Goal: Transaction & Acquisition: Purchase product/service

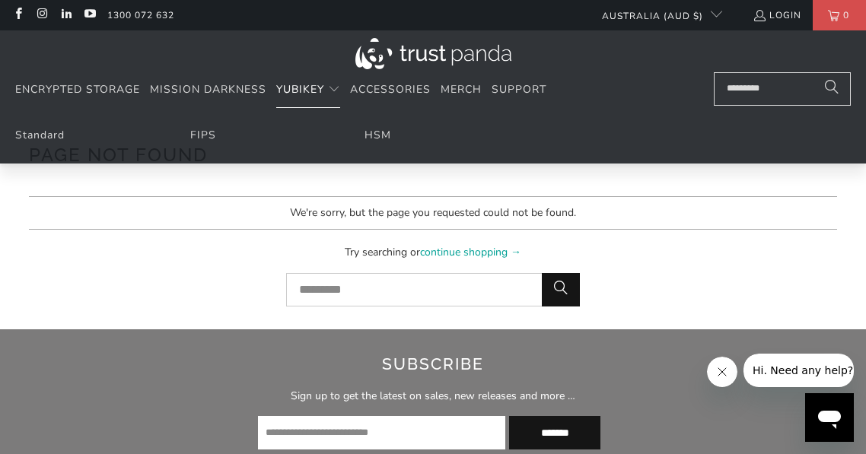
click at [315, 94] on span "YubiKey" at bounding box center [300, 89] width 48 height 14
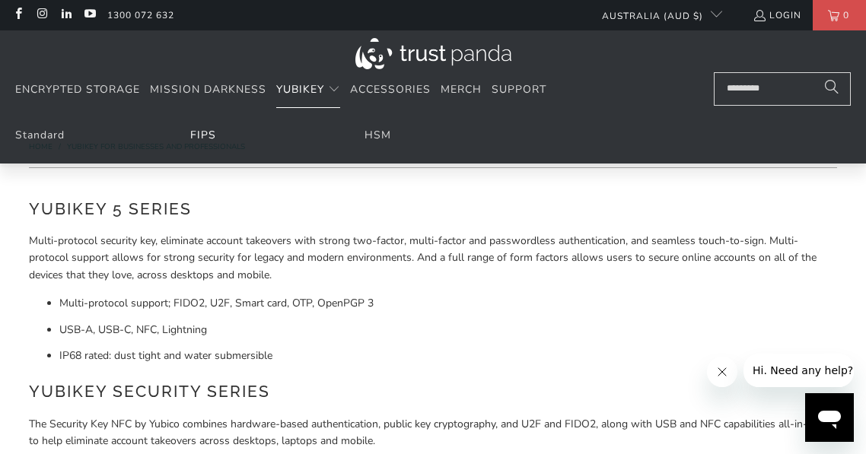
click at [196, 138] on link "FIPS" at bounding box center [203, 135] width 26 height 14
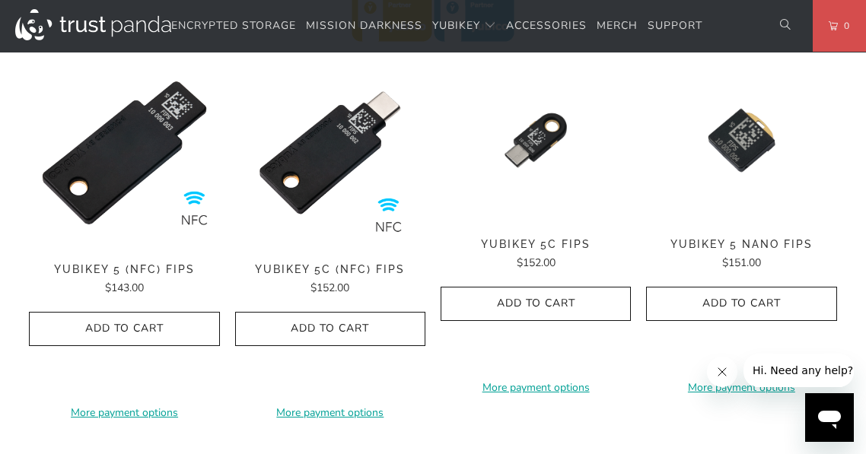
scroll to position [555, 0]
